Goal: Transaction & Acquisition: Purchase product/service

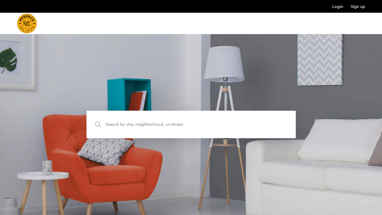
click at [170, 124] on span "Search by city, neighborhood, or street." at bounding box center [179, 124] width 146 height 7
click at [170, 124] on input "Search by city, neighborhood, or street." at bounding box center [191, 125] width 209 height 28
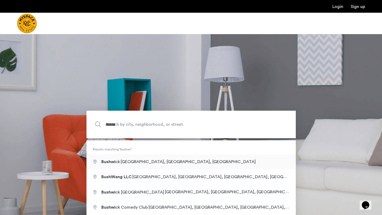
type input "**********"
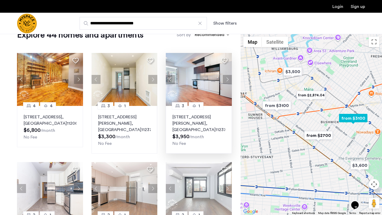
scroll to position [18, 0]
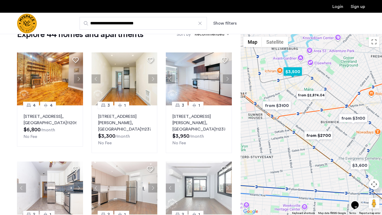
click at [293, 77] on img "$3,500" at bounding box center [293, 72] width 23 height 12
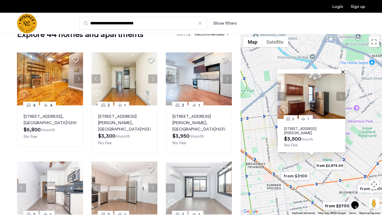
click at [345, 72] on button "Close" at bounding box center [344, 72] width 4 height 4
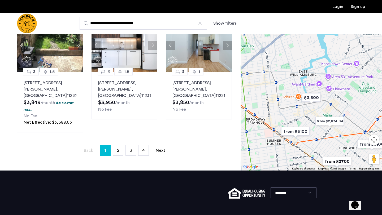
scroll to position [404, 0]
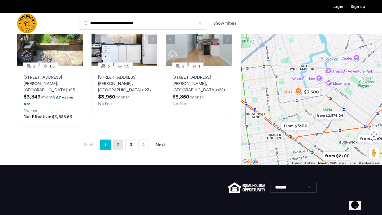
click at [120, 141] on link "page 2" at bounding box center [118, 145] width 10 height 10
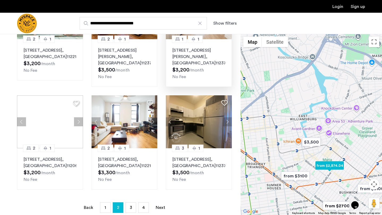
scroll to position [311, 0]
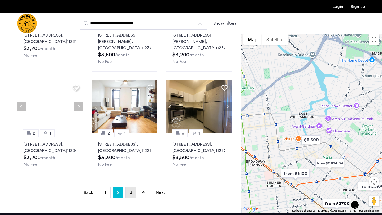
click at [131, 191] on span "3" at bounding box center [131, 193] width 2 height 4
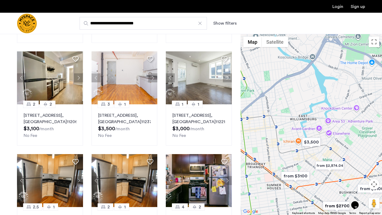
scroll to position [123, 0]
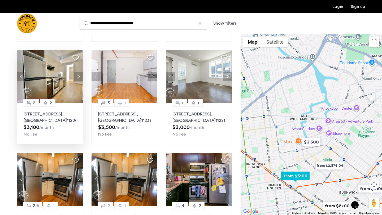
click at [55, 122] on p "[STREET_ADDRESS]" at bounding box center [50, 117] width 53 height 13
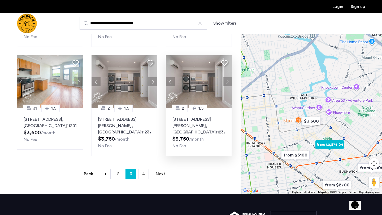
scroll to position [324, 0]
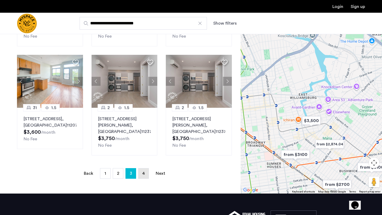
click at [142, 172] on span "4" at bounding box center [143, 174] width 3 height 4
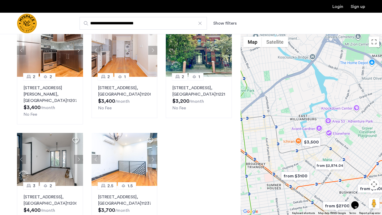
scroll to position [158, 0]
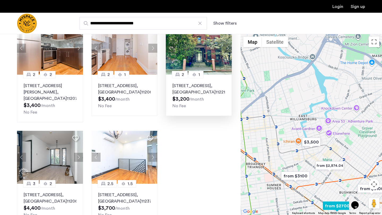
click at [209, 83] on p "[STREET_ADDRESS]" at bounding box center [198, 89] width 53 height 13
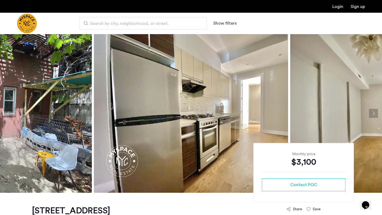
scroll to position [0, 0]
click at [366, 115] on img at bounding box center [387, 113] width 194 height 159
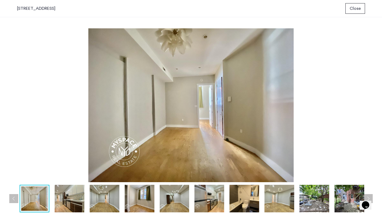
click at [373, 115] on div "prev next prev next" at bounding box center [191, 116] width 382 height 198
click at [346, 200] on img at bounding box center [350, 199] width 30 height 28
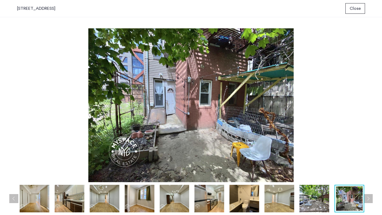
click at [330, 203] on div at bounding box center [175, 199] width 386 height 28
click at [274, 209] on img at bounding box center [280, 199] width 30 height 28
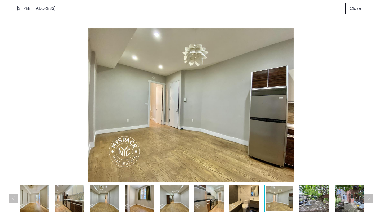
click at [243, 204] on img at bounding box center [245, 199] width 30 height 28
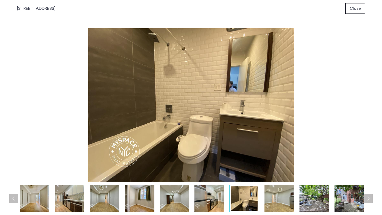
click at [194, 208] on div at bounding box center [175, 199] width 386 height 28
click at [153, 210] on img at bounding box center [140, 199] width 30 height 28
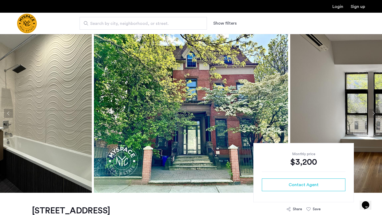
click at [373, 113] on button "Next apartment" at bounding box center [373, 113] width 9 height 9
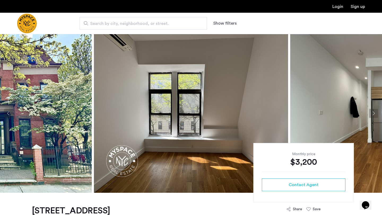
click at [373, 113] on button "Next apartment" at bounding box center [373, 113] width 9 height 9
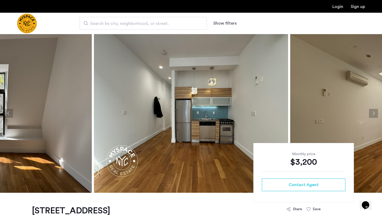
click at [373, 113] on button "Next apartment" at bounding box center [373, 113] width 9 height 9
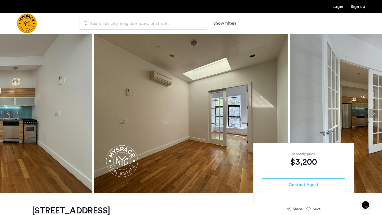
click at [373, 113] on button "Next apartment" at bounding box center [373, 113] width 9 height 9
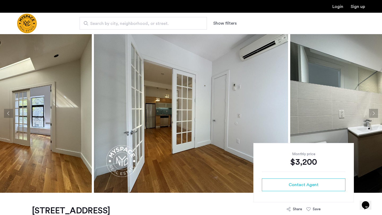
click at [373, 113] on button "Next apartment" at bounding box center [373, 113] width 9 height 9
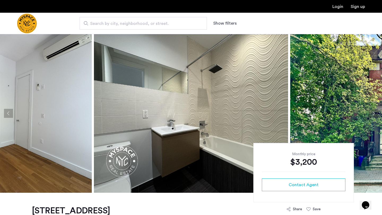
click at [373, 113] on button "Next apartment" at bounding box center [373, 113] width 9 height 9
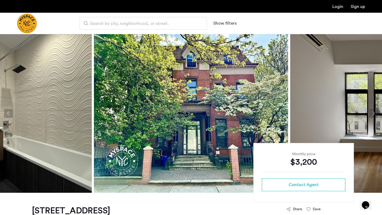
click at [373, 113] on button "Next apartment" at bounding box center [373, 113] width 9 height 9
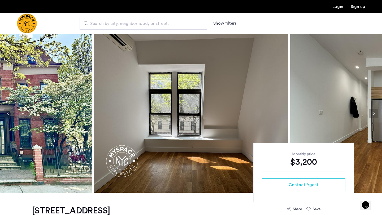
click at [26, 20] on img "Cazamio Logo" at bounding box center [27, 24] width 20 height 20
